Goal: Transaction & Acquisition: Purchase product/service

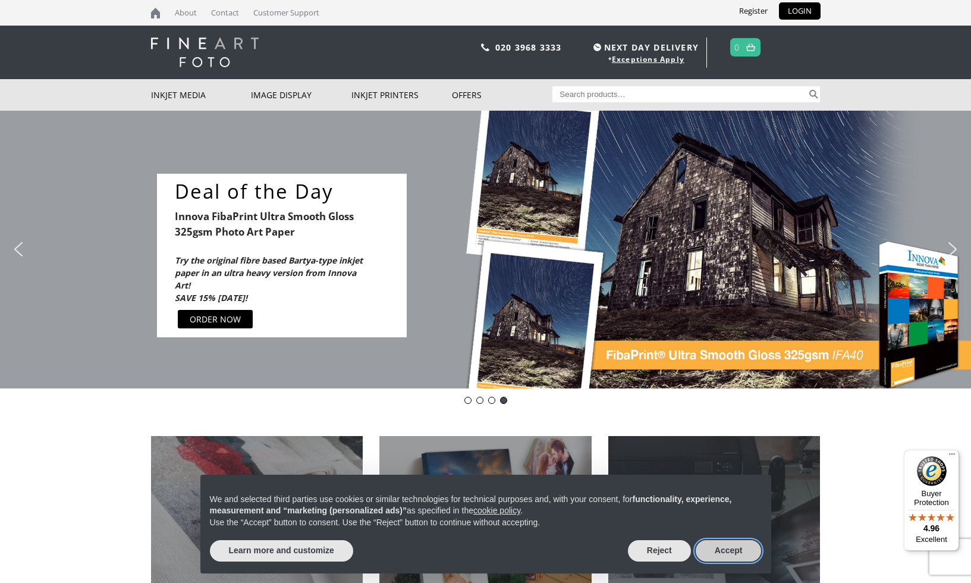
click at [753, 545] on button "Accept" at bounding box center [729, 550] width 66 height 21
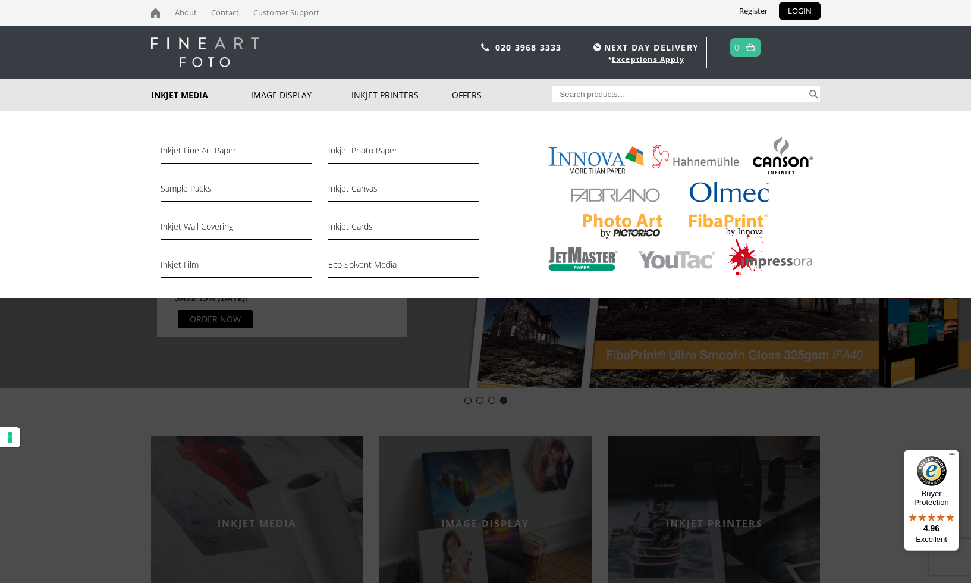
click at [175, 96] on link "Inkjet Media" at bounding box center [201, 95] width 101 height 32
click at [203, 152] on link "Inkjet Fine Art Paper" at bounding box center [236, 153] width 150 height 20
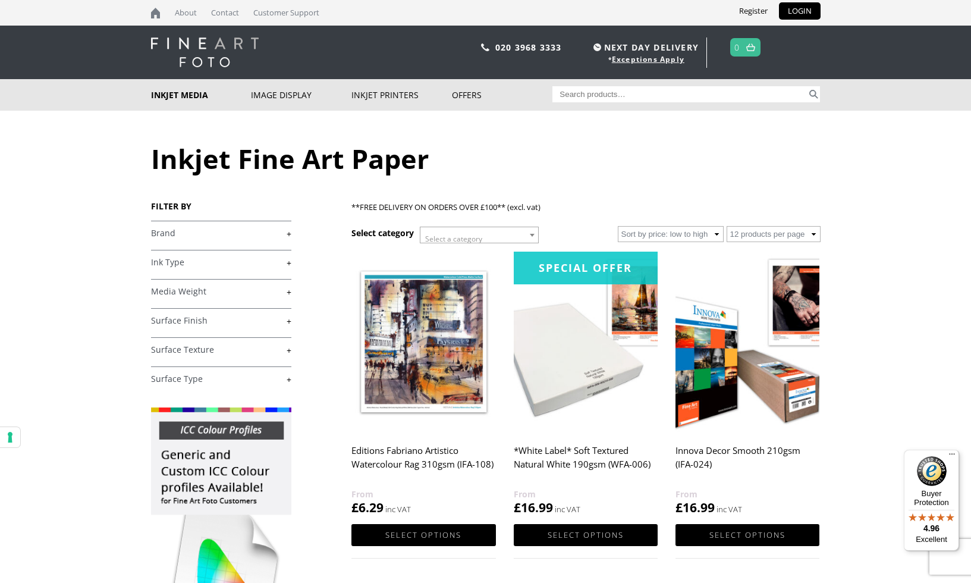
click at [286, 235] on link "+" at bounding box center [221, 233] width 140 height 11
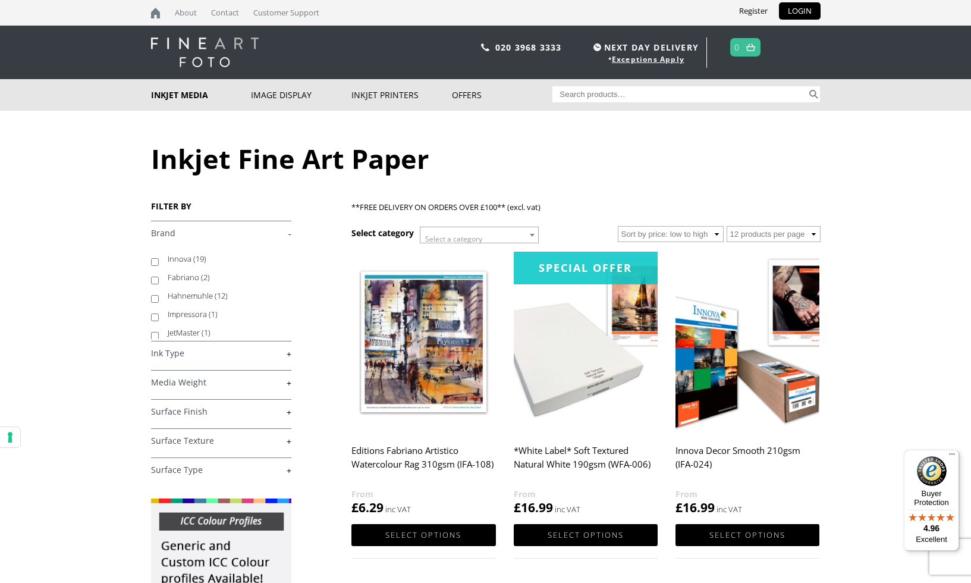
click at [155, 261] on input "Innova (19)" at bounding box center [155, 262] width 8 height 8
click at [153, 262] on input "Innova (19)" at bounding box center [155, 262] width 8 height 8
checkbox input "false"
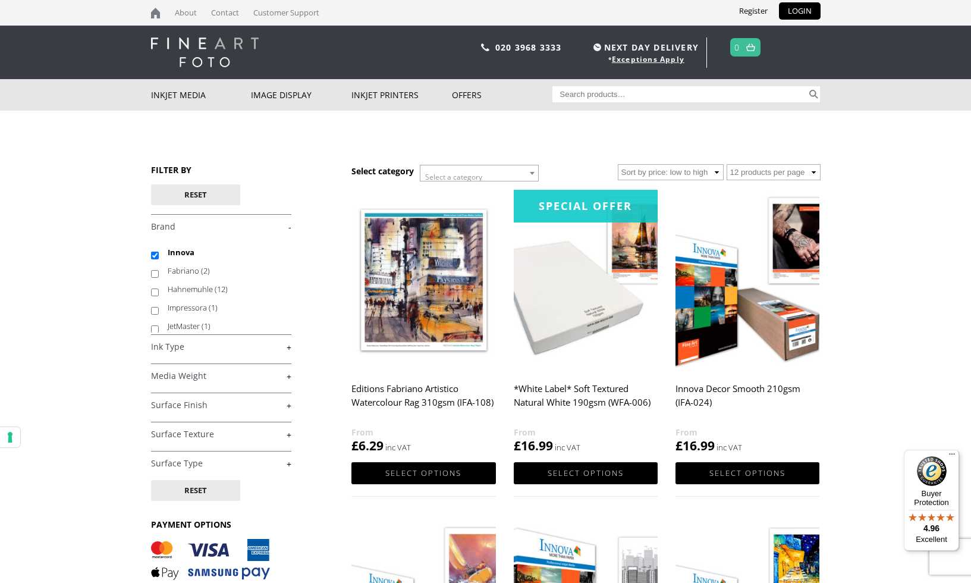
click at [288, 375] on link "+" at bounding box center [221, 376] width 140 height 11
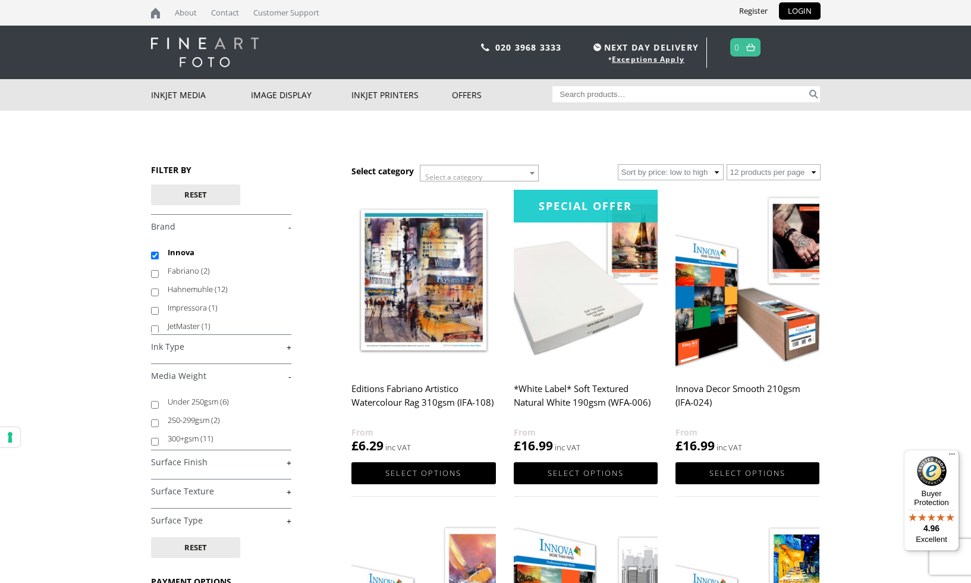
click at [156, 424] on input "250-299gsm (2)" at bounding box center [155, 423] width 8 height 8
checkbox input "true"
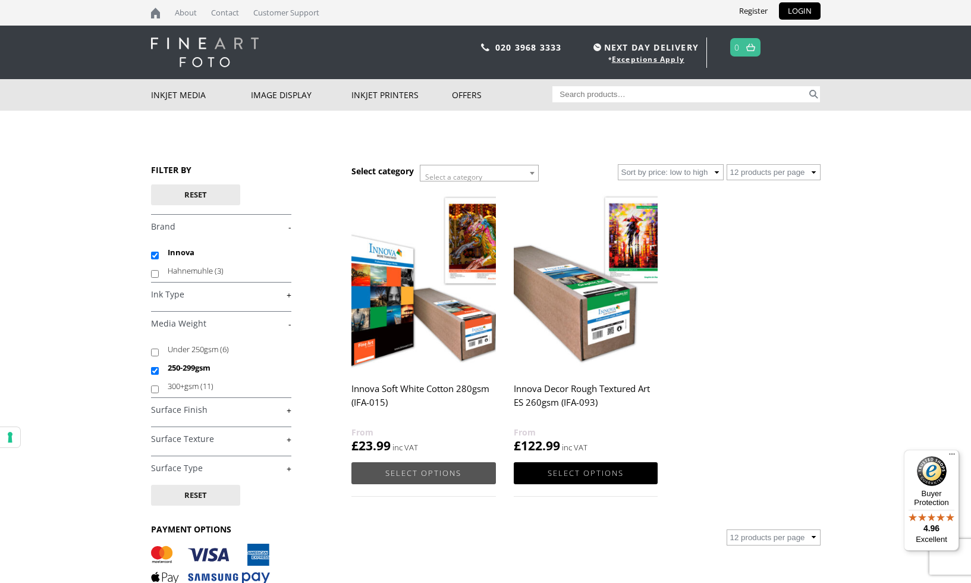
click at [432, 470] on link "Select options" at bounding box center [423, 473] width 144 height 22
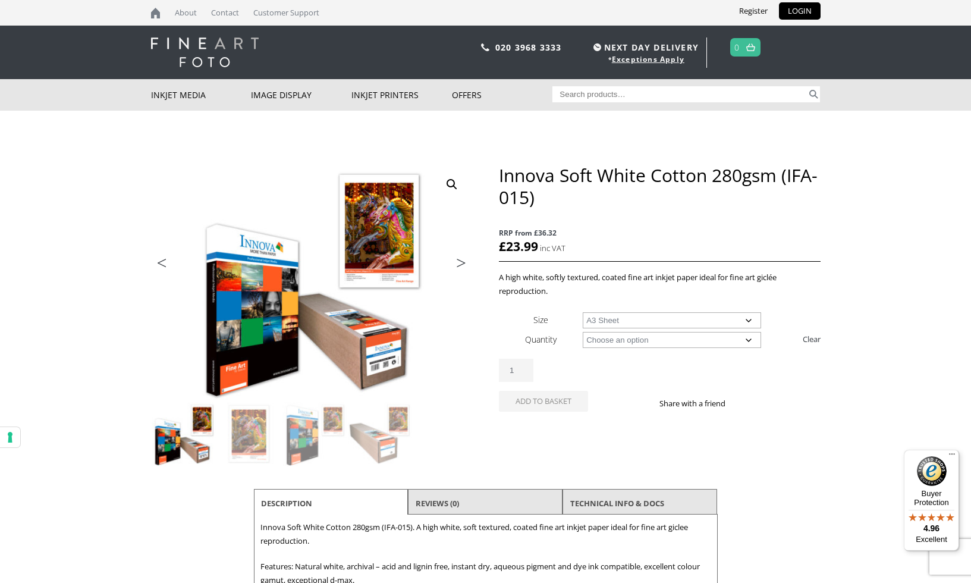
select select "a3-sheet"
select select "25-sheets"
select select "a3-sheet"
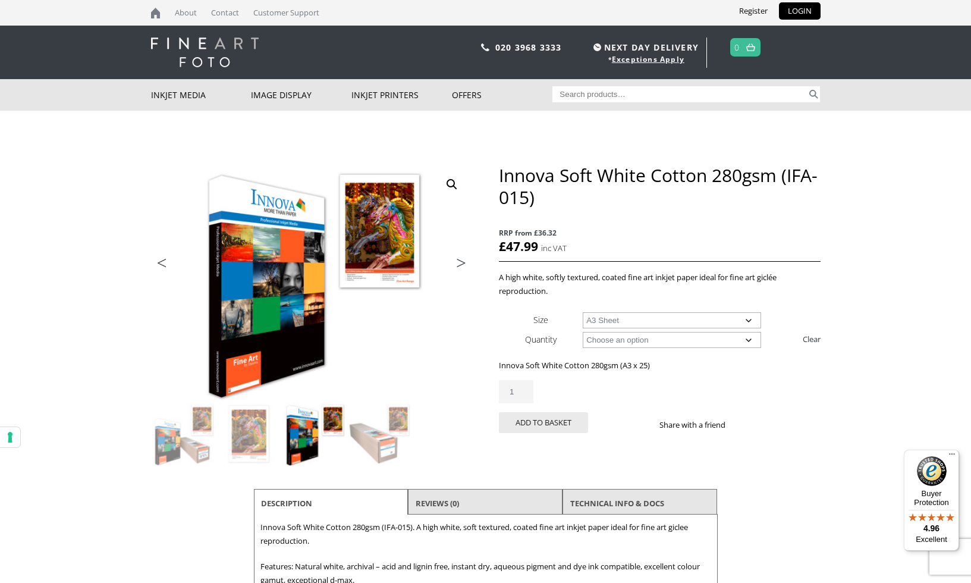
click at [520, 388] on input "1" at bounding box center [516, 391] width 34 height 23
click at [520, 389] on input "1" at bounding box center [516, 391] width 34 height 23
click at [522, 392] on input "1" at bounding box center [516, 391] width 34 height 23
click at [523, 394] on input "1" at bounding box center [516, 391] width 34 height 23
click at [520, 389] on input "1" at bounding box center [516, 391] width 34 height 23
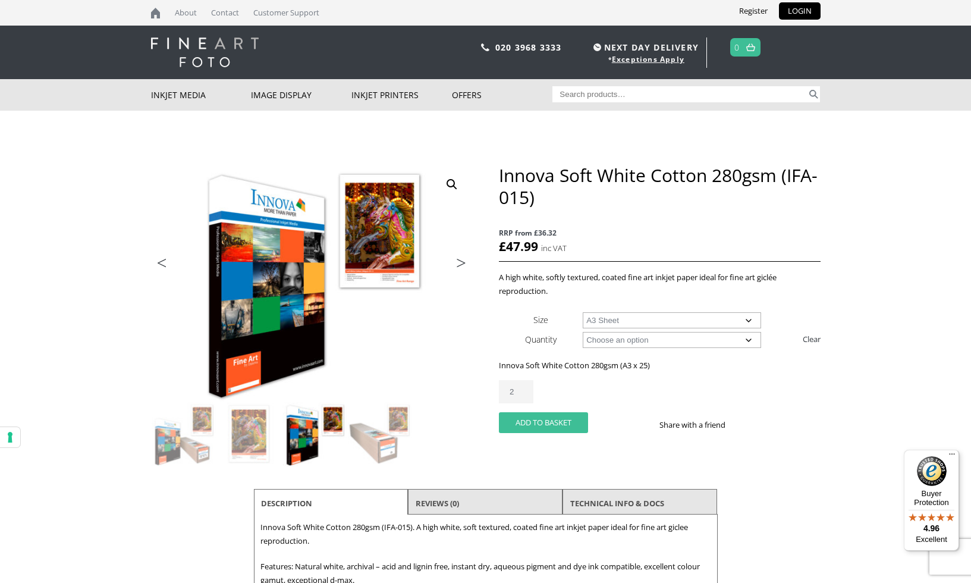
drag, startPoint x: 556, startPoint y: 422, endPoint x: 568, endPoint y: 424, distance: 12.0
click at [556, 422] on button "Add to basket" at bounding box center [543, 422] width 89 height 21
type input "1"
click at [521, 394] on input "1" at bounding box center [516, 391] width 34 height 23
click at [520, 389] on input "1" at bounding box center [516, 391] width 34 height 23
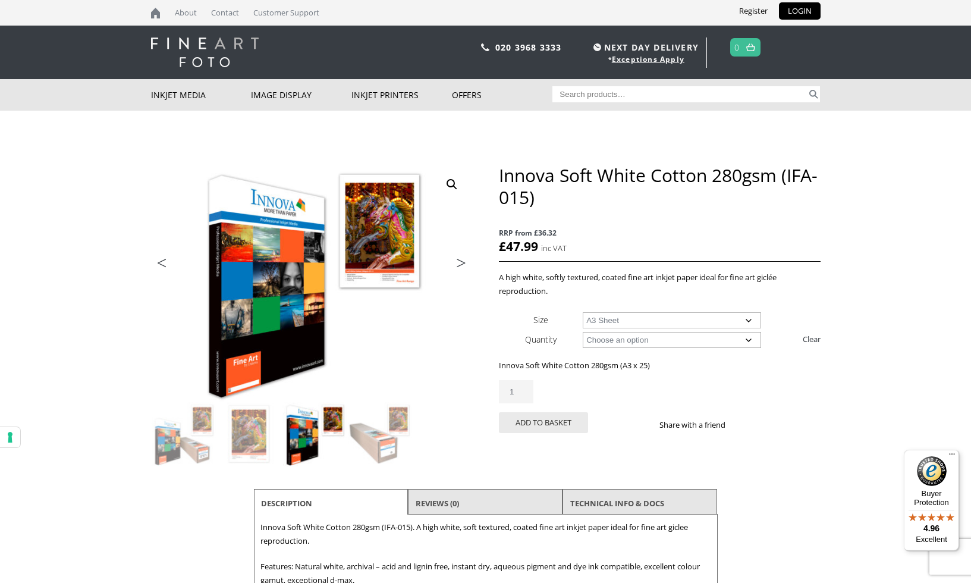
click at [520, 389] on input "1" at bounding box center [516, 391] width 34 height 23
click at [520, 394] on input "1" at bounding box center [516, 391] width 34 height 23
click at [551, 420] on button "Add to basket" at bounding box center [543, 422] width 89 height 21
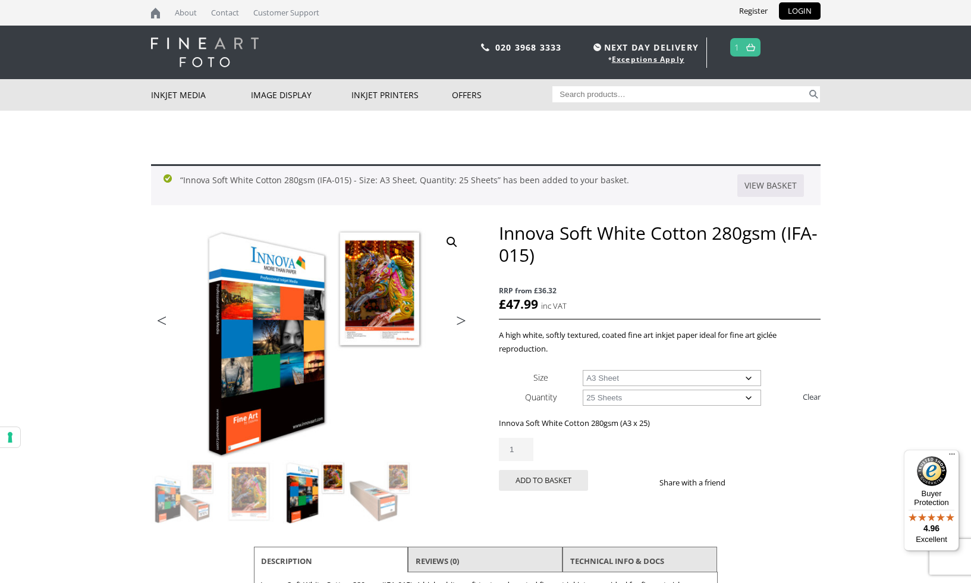
click at [522, 445] on input "1" at bounding box center [516, 449] width 34 height 23
click at [521, 451] on input "1" at bounding box center [516, 449] width 34 height 23
click at [755, 47] on img at bounding box center [750, 47] width 9 height 8
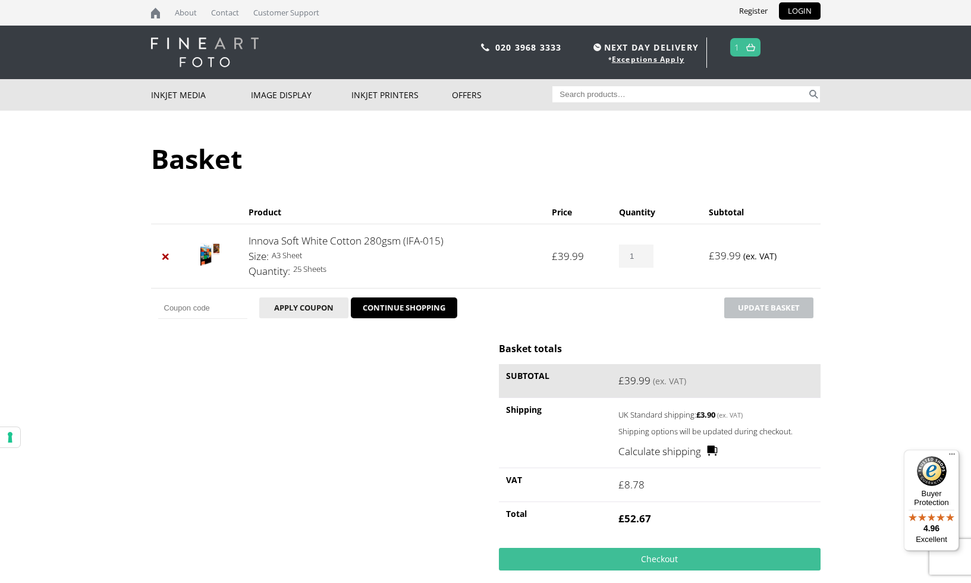
drag, startPoint x: 641, startPoint y: 253, endPoint x: 645, endPoint y: 260, distance: 8.8
click at [641, 253] on input "1" at bounding box center [636, 255] width 34 height 23
click at [640, 256] on input "0" at bounding box center [636, 255] width 34 height 23
click at [640, 258] on input "0" at bounding box center [636, 255] width 34 height 23
type input "1"
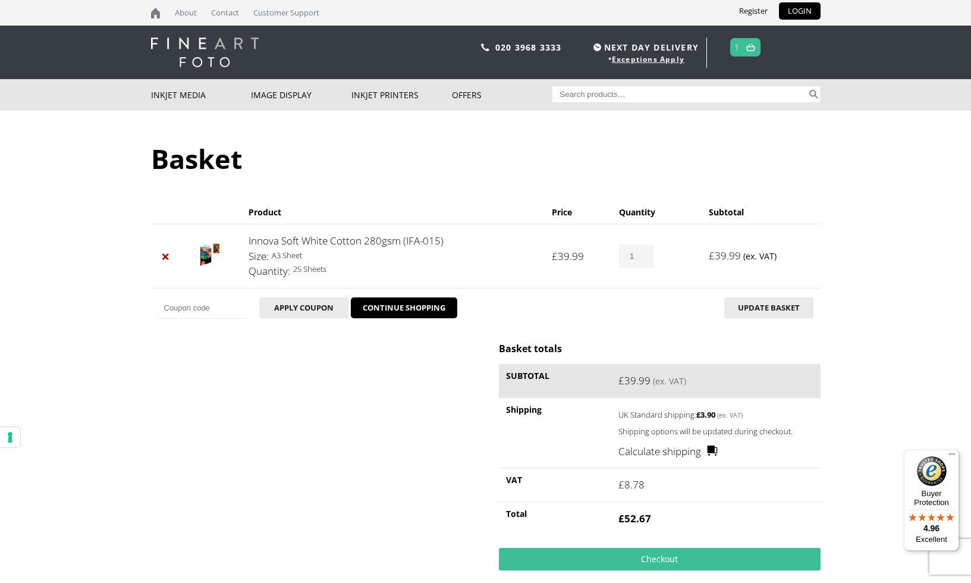
click at [640, 253] on input "1" at bounding box center [636, 255] width 34 height 23
click at [414, 307] on link "CONTINUE SHOPPING" at bounding box center [404, 307] width 106 height 21
click at [411, 306] on link "CONTINUE SHOPPING" at bounding box center [404, 307] width 106 height 21
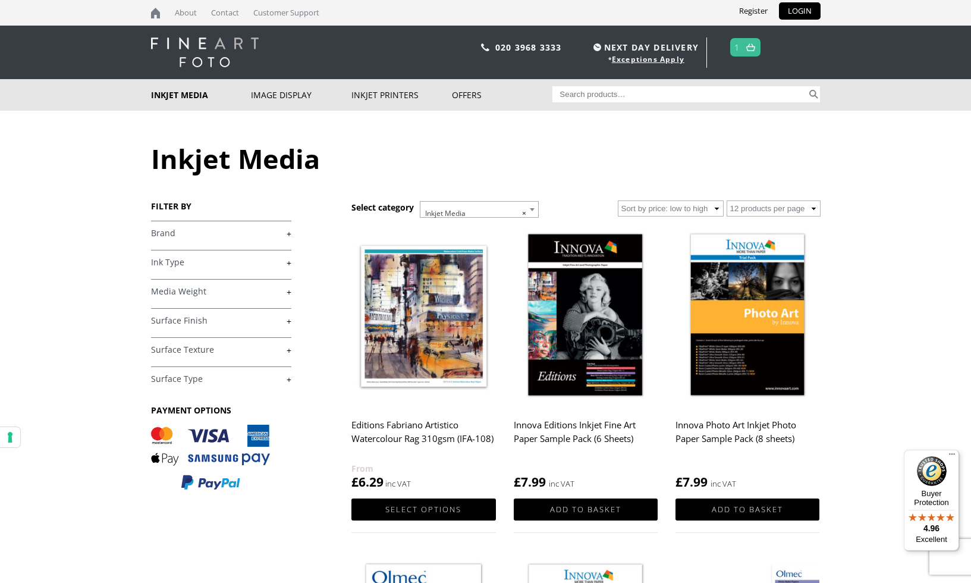
click at [171, 233] on link "+" at bounding box center [221, 233] width 140 height 11
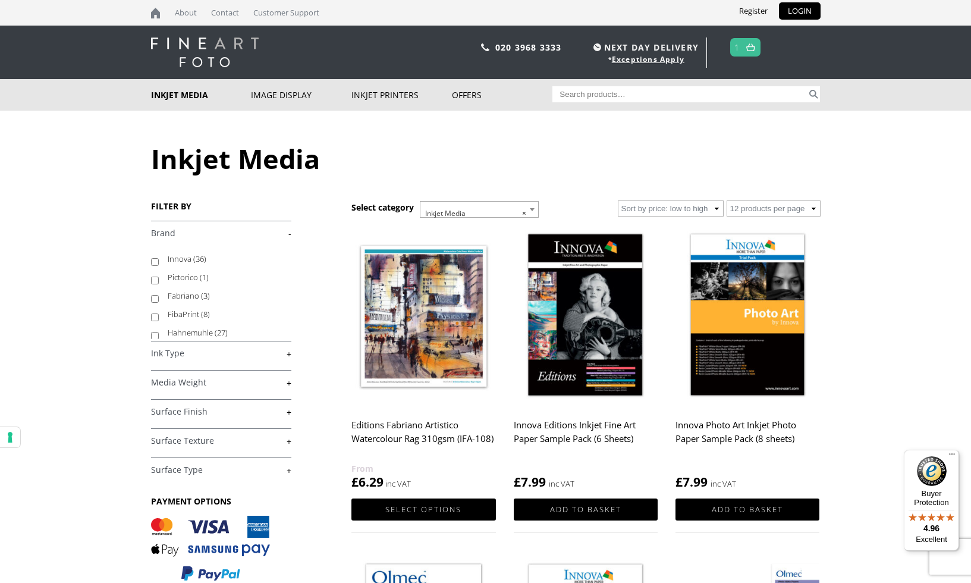
click at [155, 262] on input "Innova (36)" at bounding box center [155, 262] width 8 height 8
checkbox input "true"
click at [197, 382] on link "+" at bounding box center [221, 382] width 140 height 11
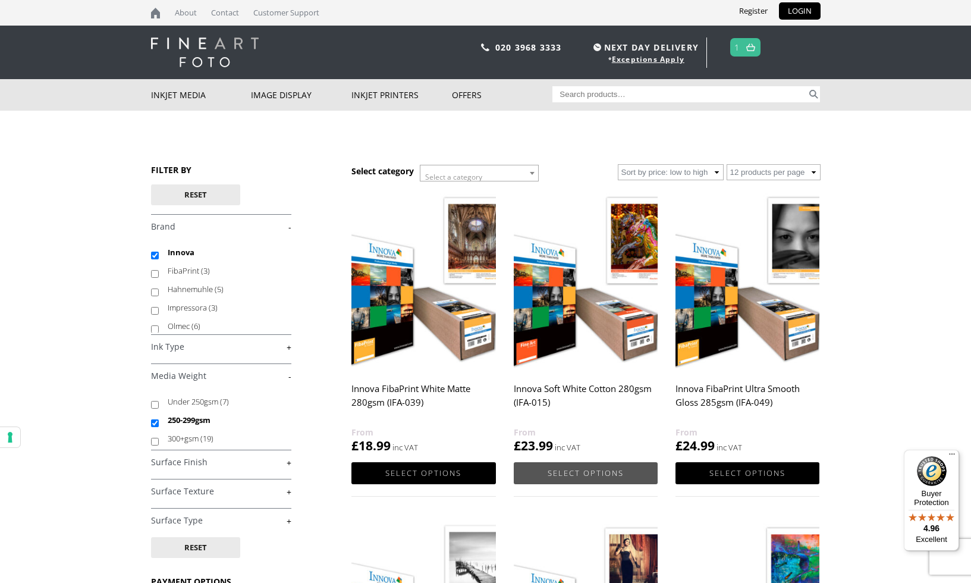
click at [575, 470] on link "Select options" at bounding box center [586, 473] width 144 height 22
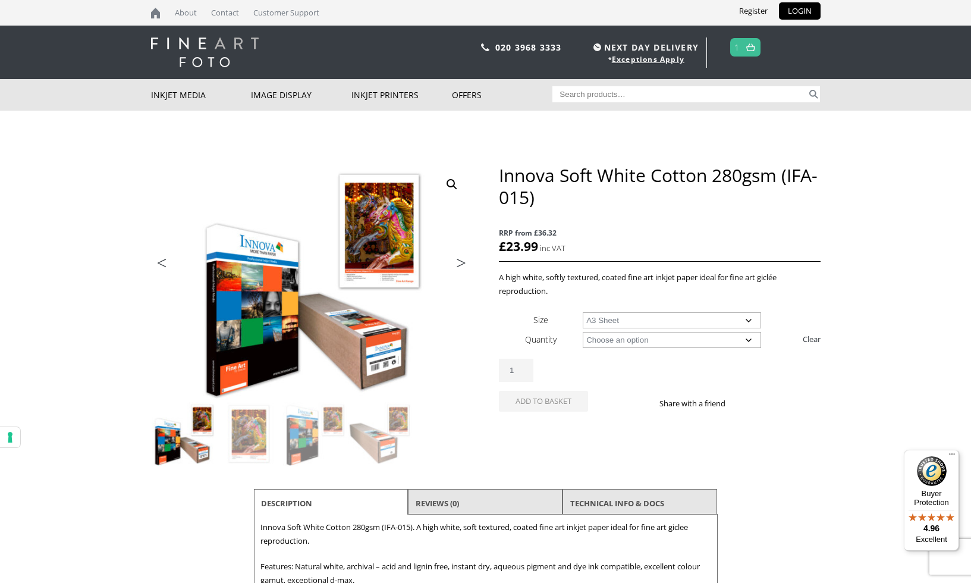
select select "a3-sheet"
select select "25-sheets"
select select "a3-sheet"
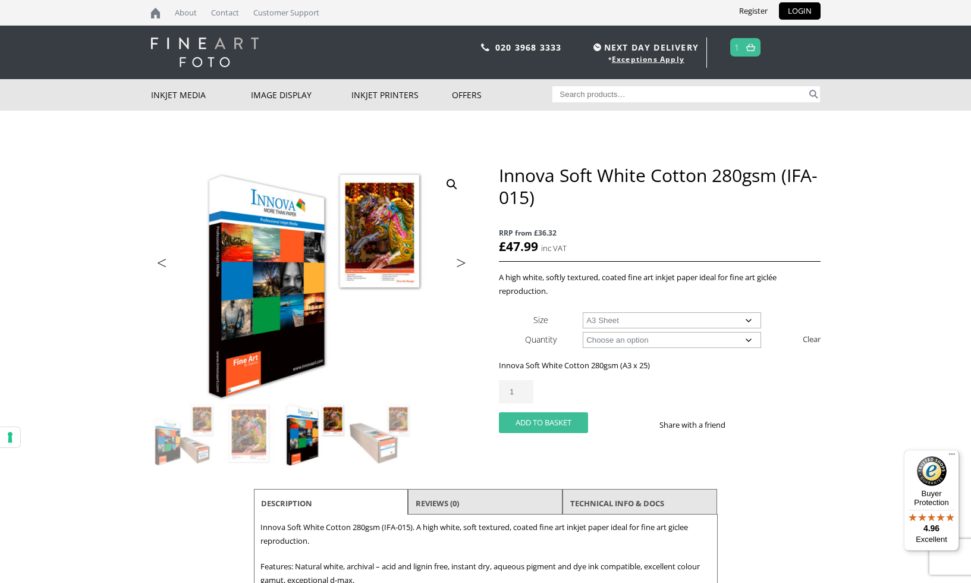
click at [545, 421] on button "Add to basket" at bounding box center [543, 422] width 89 height 21
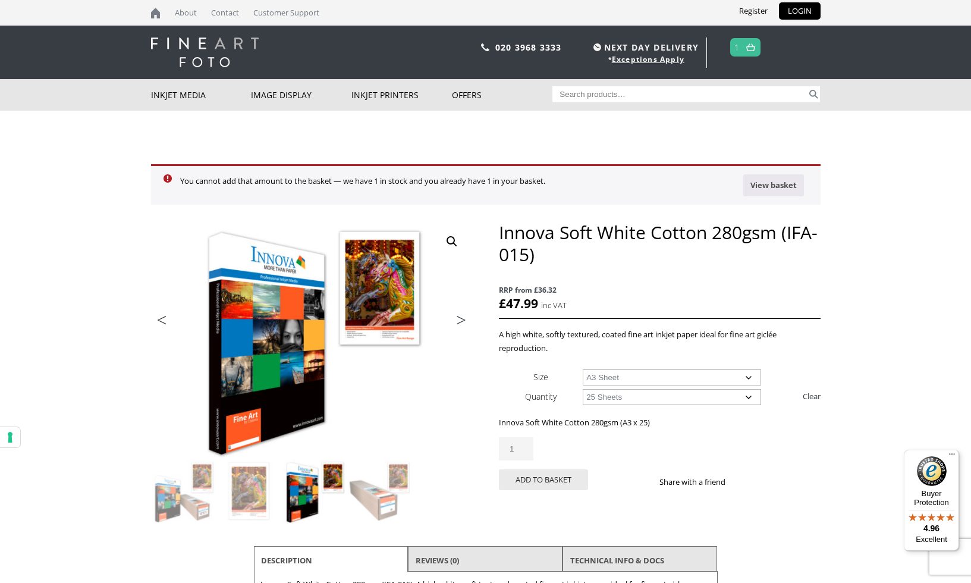
click at [752, 48] on img at bounding box center [750, 47] width 9 height 8
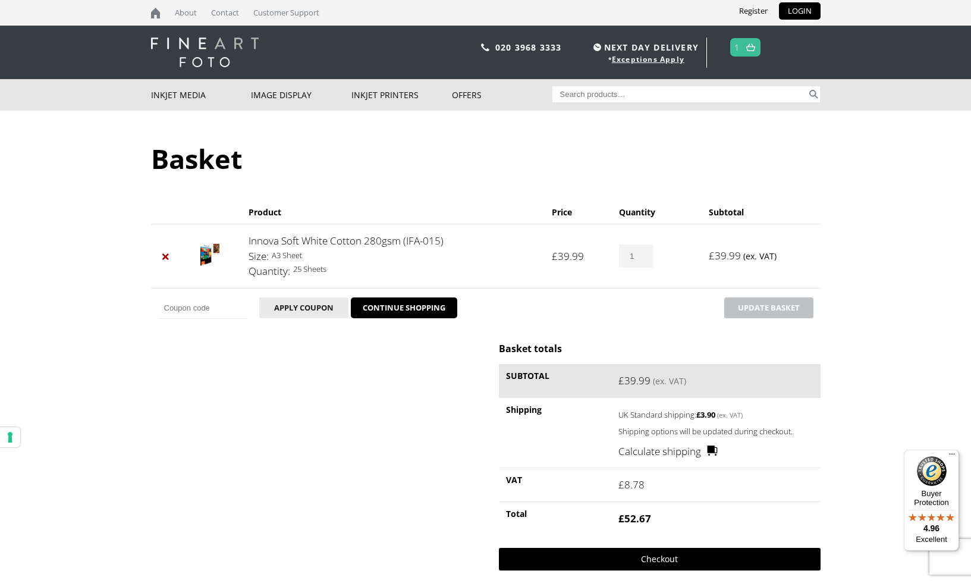
click at [667, 557] on link "Checkout" at bounding box center [659, 559] width 321 height 23
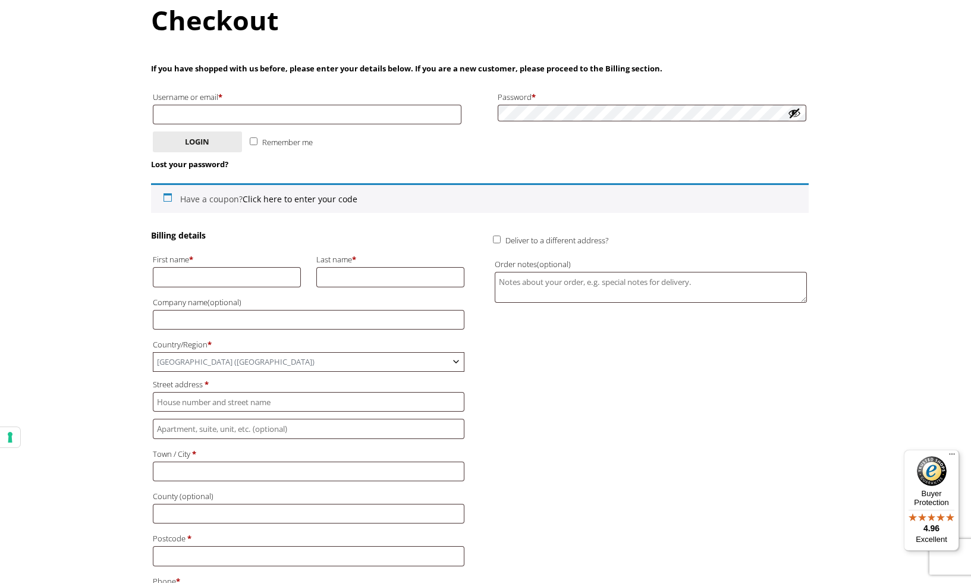
scroll to position [142, 0]
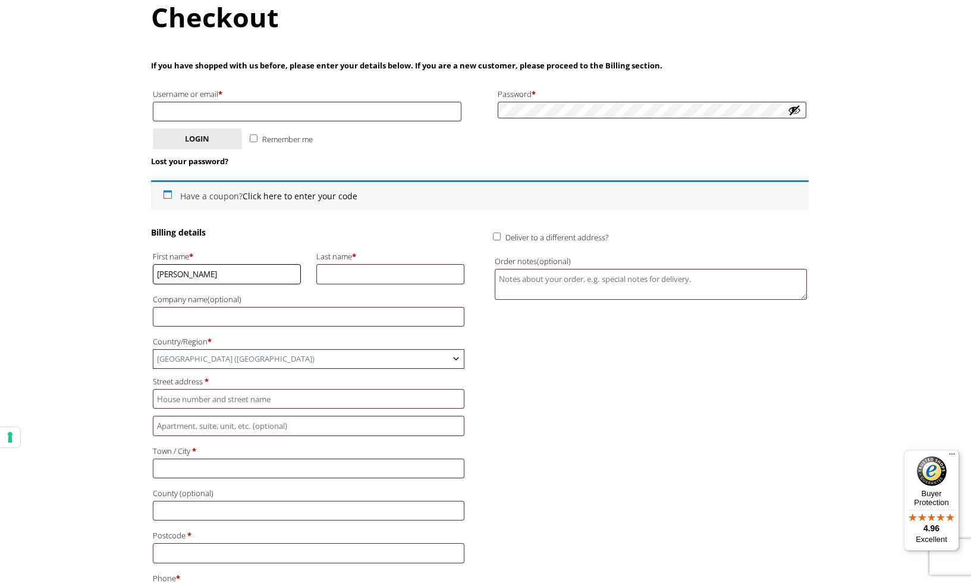
type input "Jane"
type input "Massey"
click at [248, 350] on span "United Kingdom (UK)" at bounding box center [308, 359] width 311 height 18
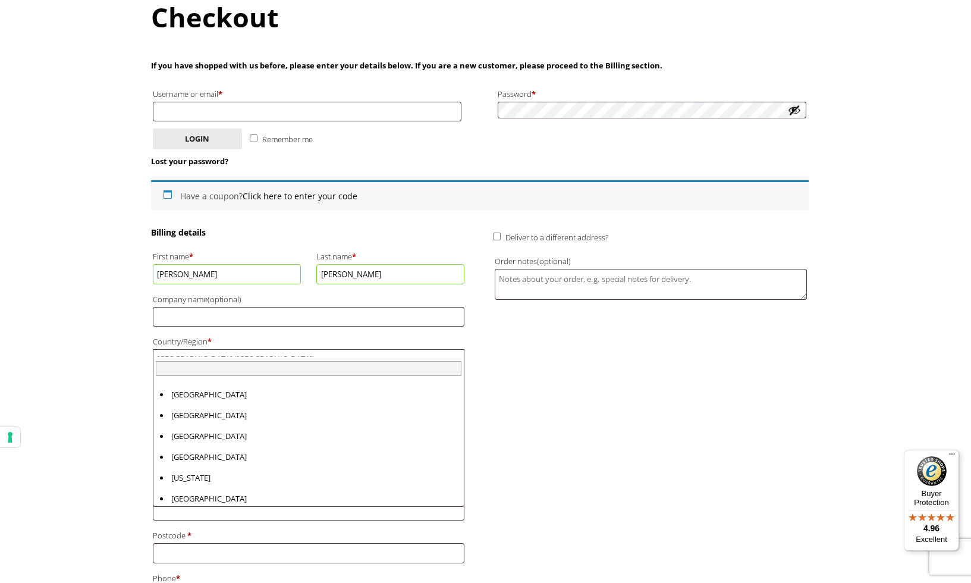
scroll to position [4808, 0]
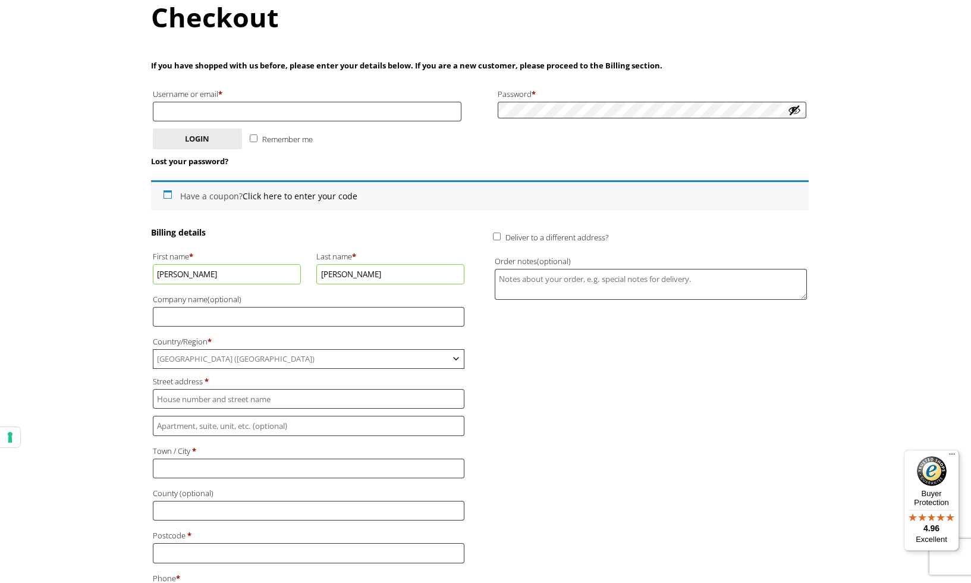
click at [214, 350] on span "United Kingdom (UK)" at bounding box center [308, 359] width 311 height 18
drag, startPoint x: 156, startPoint y: 388, endPoint x: 197, endPoint y: 401, distance: 42.7
click at [157, 389] on input "Cranmer Avenue" at bounding box center [309, 399] width 312 height 20
type input "[STREET_ADDRESS][PERSON_NAME]"
type input "Hove"
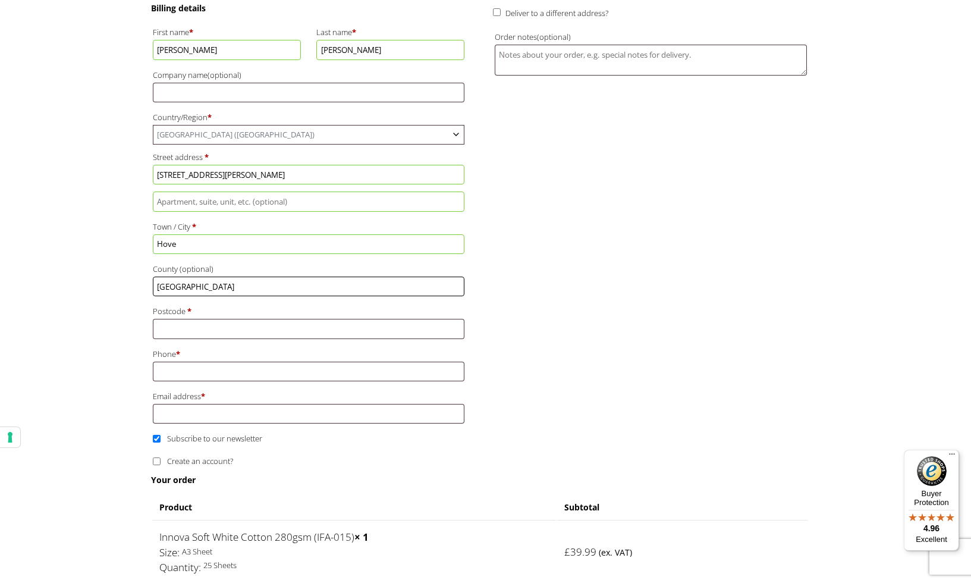
scroll to position [453, 0]
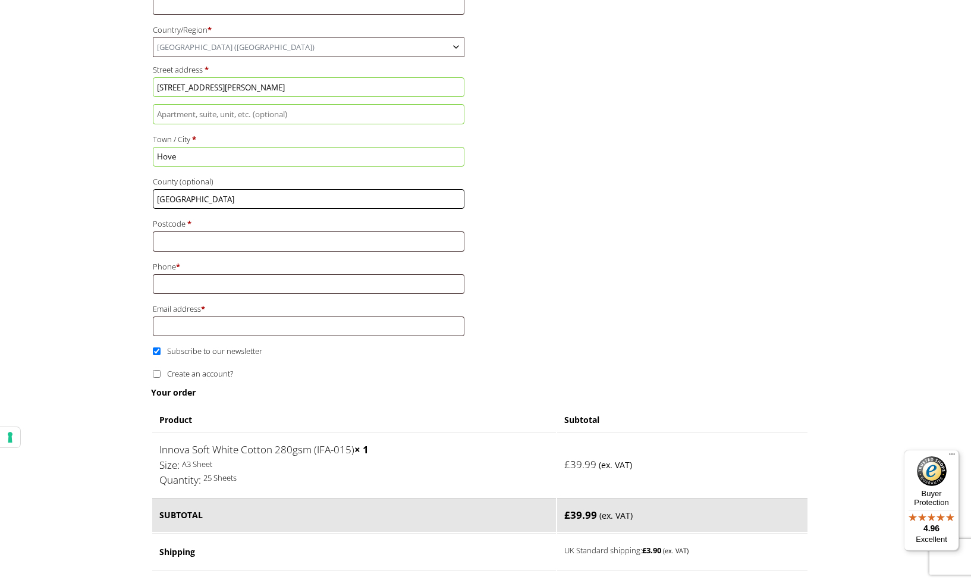
type input "[GEOGRAPHIC_DATA]"
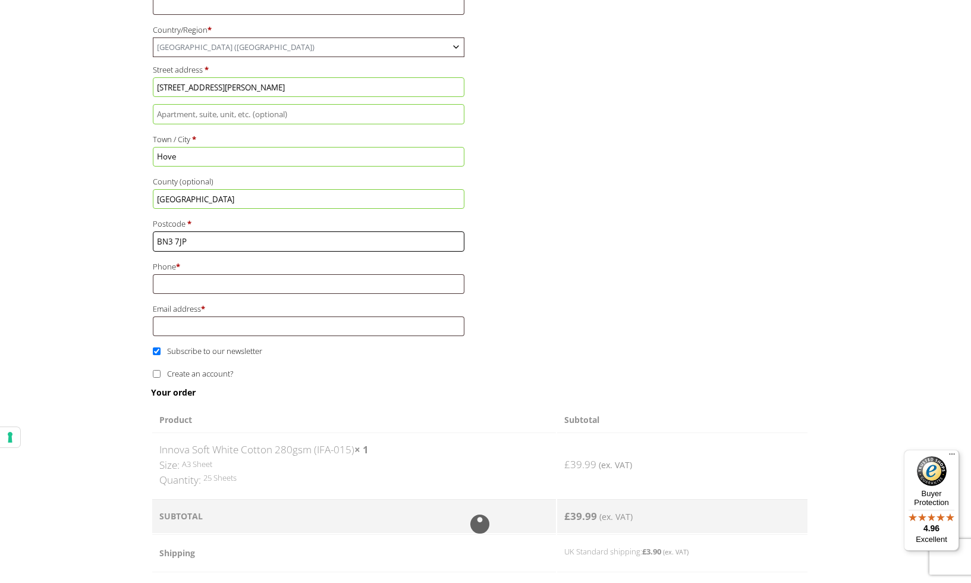
type input "BN3 7JP"
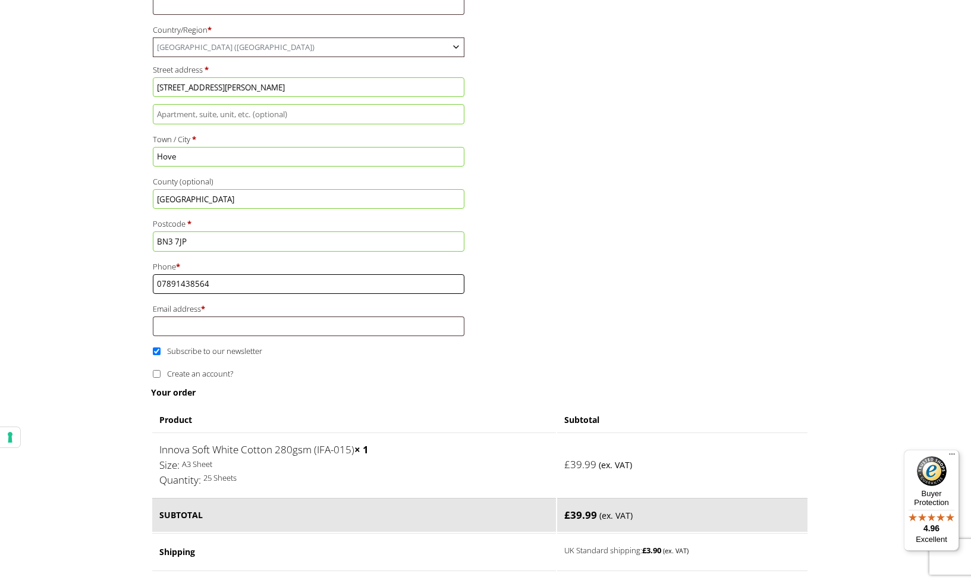
type input "07891438564"
type input "[EMAIL_ADDRESS][DOMAIN_NAME]"
click at [155, 347] on input "Subscribe to our newsletter" at bounding box center [157, 351] width 8 height 8
checkbox input "false"
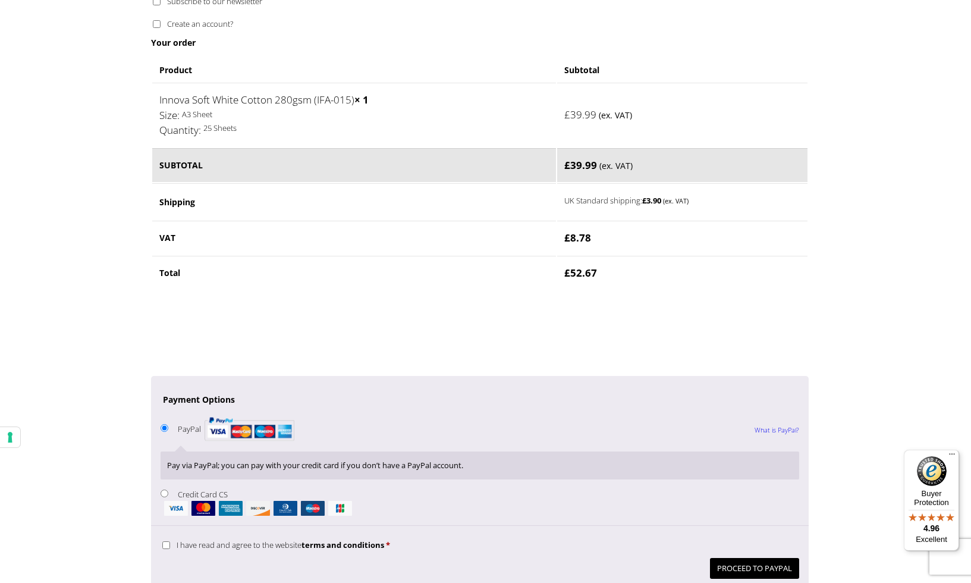
scroll to position [803, 0]
click at [724, 557] on button "Proceed to PayPal" at bounding box center [754, 567] width 89 height 21
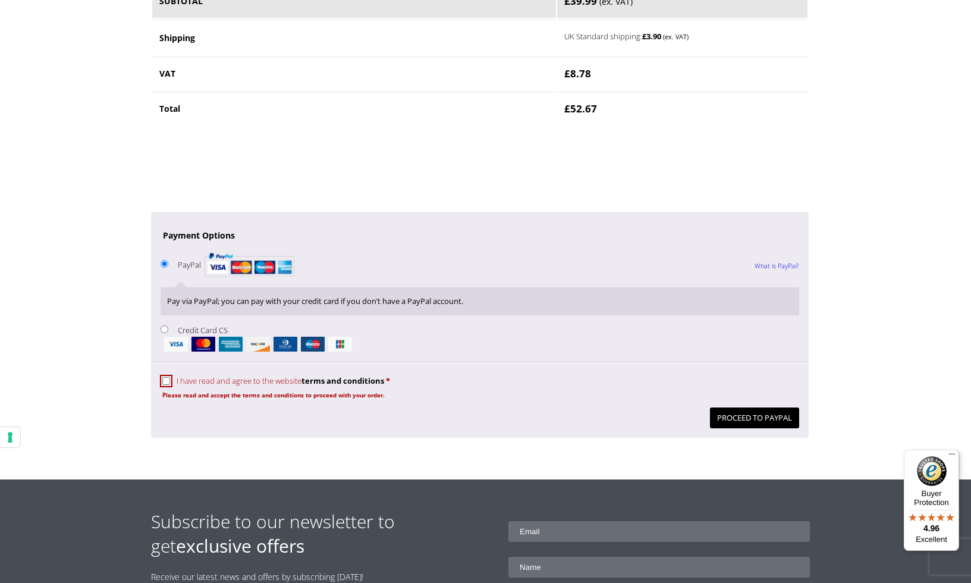
scroll to position [1017, 0]
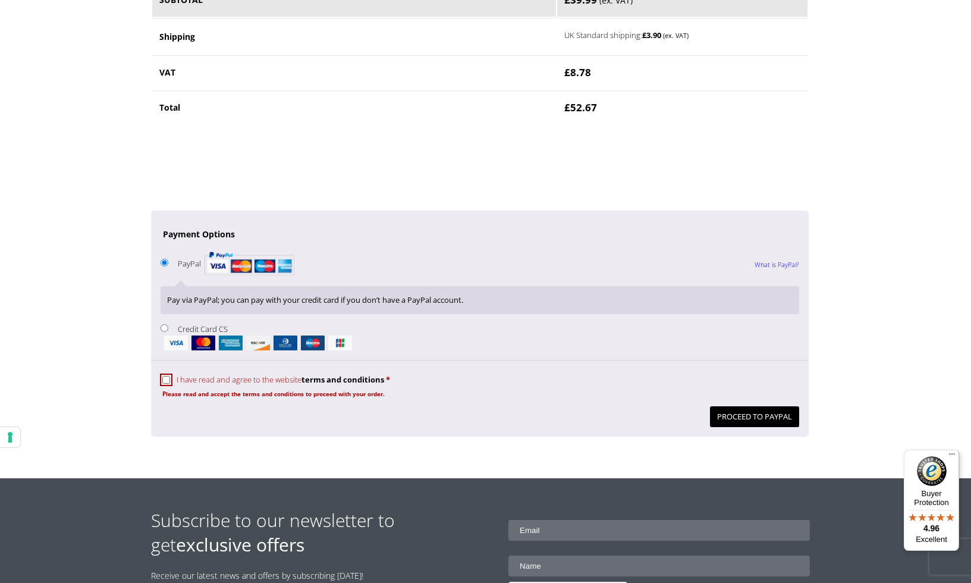
click at [164, 376] on input "I have read and agree to the website terms and conditions *" at bounding box center [166, 380] width 8 height 8
checkbox input "true"
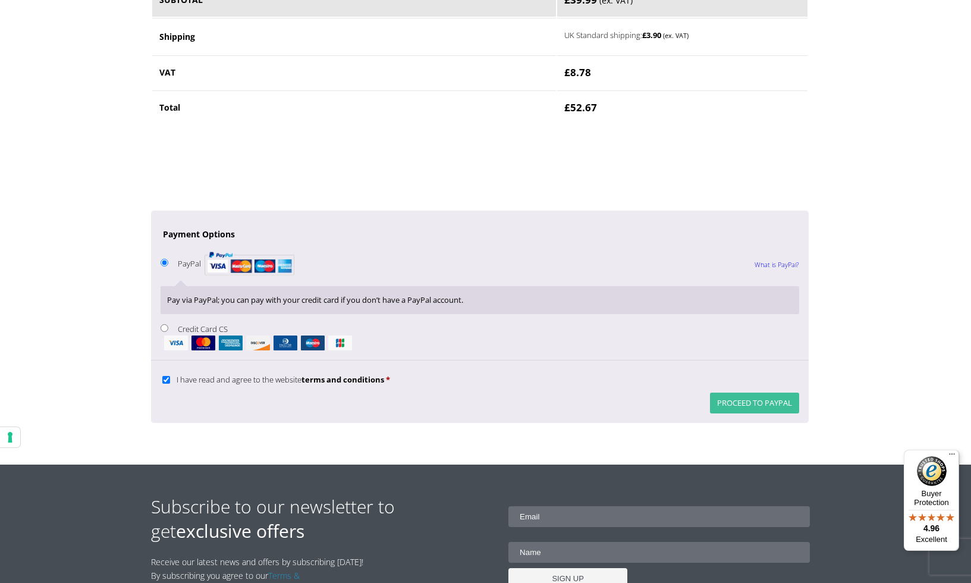
click at [781, 393] on button "Proceed to PayPal" at bounding box center [754, 403] width 89 height 21
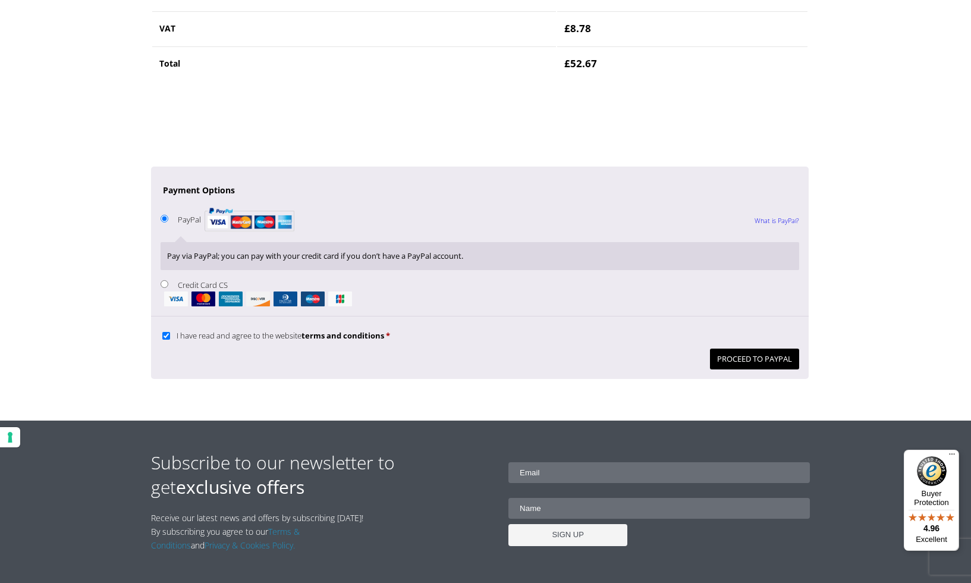
scroll to position [1081, 0]
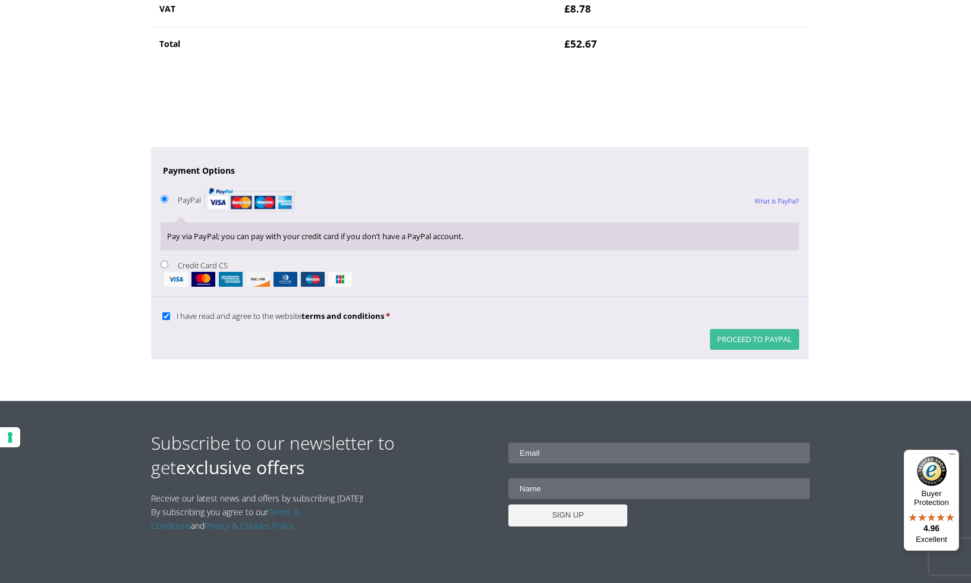
click at [735, 329] on button "Proceed to PayPal" at bounding box center [754, 339] width 89 height 21
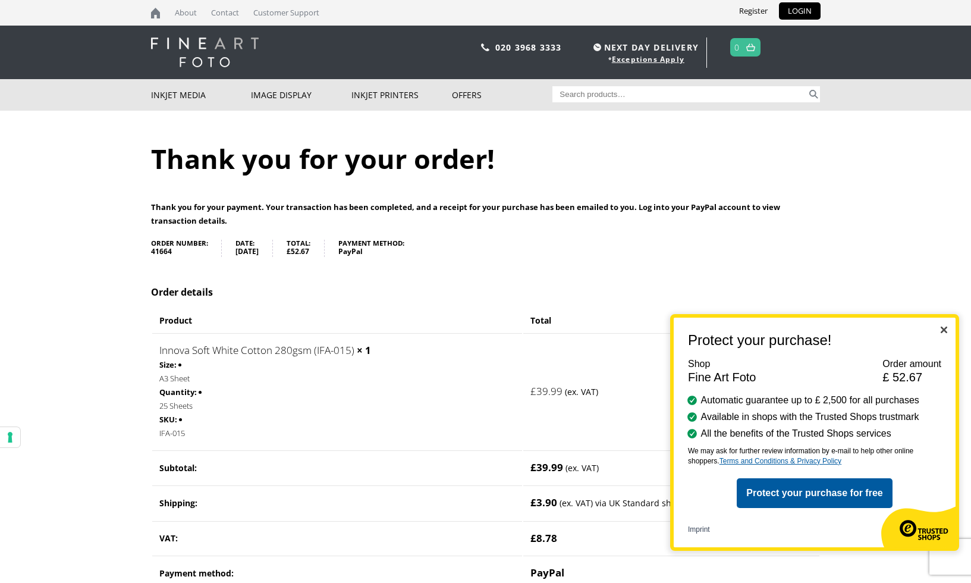
click at [946, 328] on img "Close" at bounding box center [944, 329] width 7 height 7
